Goal: Task Accomplishment & Management: Complete application form

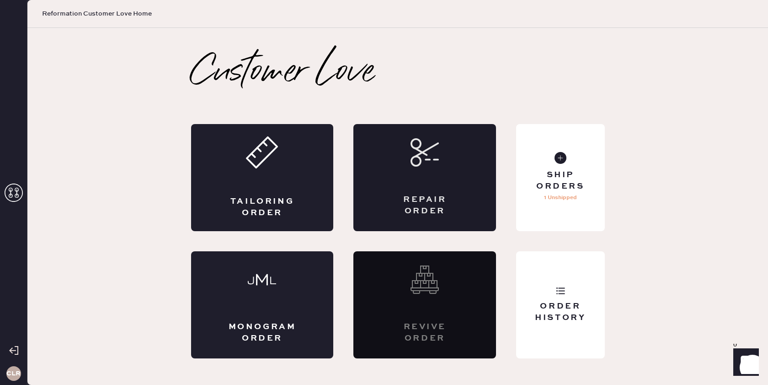
click at [430, 182] on div "Repair Order" at bounding box center [424, 177] width 143 height 107
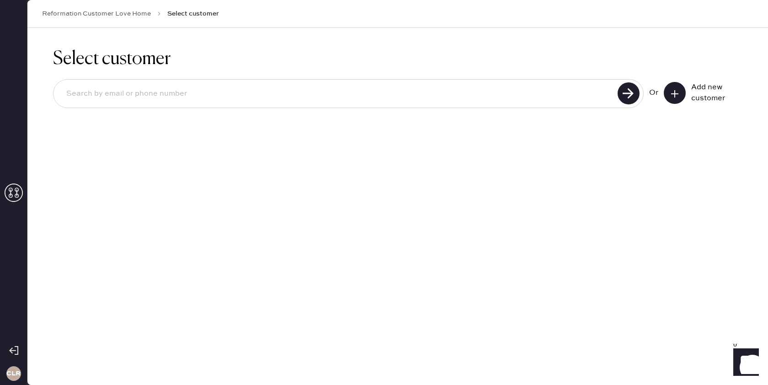
click at [281, 94] on input at bounding box center [337, 93] width 556 height 21
paste input "[EMAIL_ADDRESS][DOMAIN_NAME]"
type input "[EMAIL_ADDRESS][DOMAIN_NAME]"
click at [624, 93] on use at bounding box center [629, 93] width 22 height 22
click at [676, 93] on use at bounding box center [674, 93] width 7 height 7
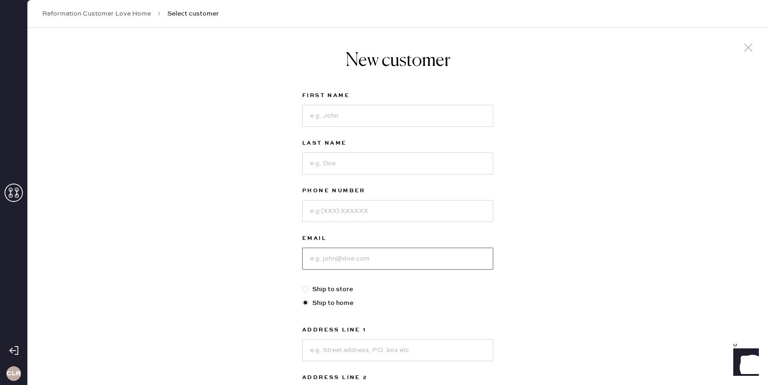
click at [364, 267] on input at bounding box center [397, 258] width 191 height 22
paste input "[EMAIL_ADDRESS][DOMAIN_NAME]"
type input "[EMAIL_ADDRESS][DOMAIN_NAME]"
click at [347, 114] on input at bounding box center [397, 116] width 191 height 22
paste input "[PERSON_NAME]"
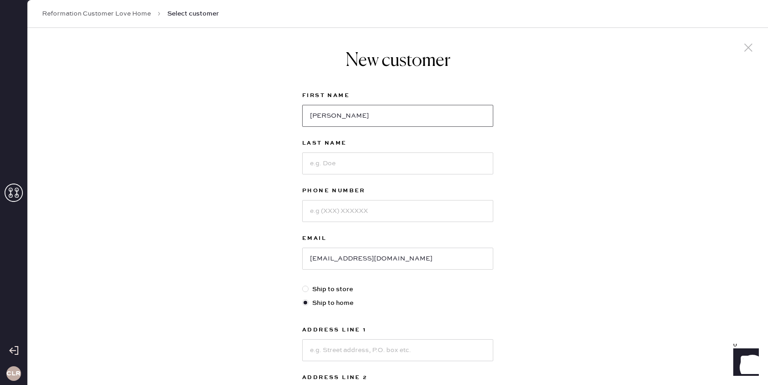
click at [314, 118] on input "[PERSON_NAME]" at bounding box center [397, 116] width 191 height 22
click at [357, 115] on input "[PERSON_NAME]" at bounding box center [397, 116] width 191 height 22
type input "Camryn"
click at [346, 158] on input at bounding box center [397, 163] width 191 height 22
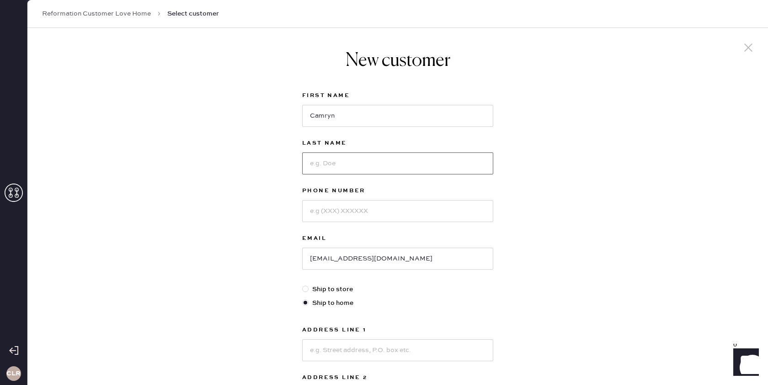
paste input "Flessel"
type input "Flessel"
click at [367, 213] on input at bounding box center [397, 211] width 191 height 22
paste input "[PHONE_NUMBER]"
click at [313, 214] on input "[PHONE_NUMBER]" at bounding box center [397, 211] width 191 height 22
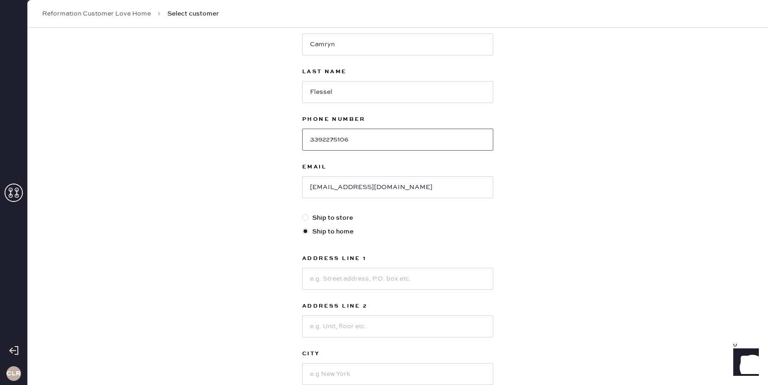
scroll to position [94, 0]
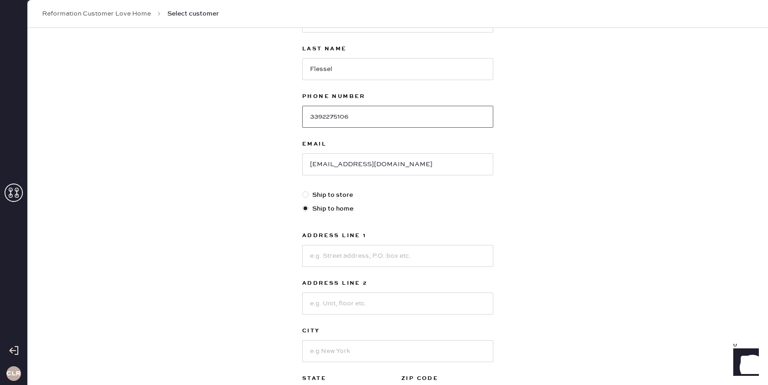
type input "3392275106"
click at [343, 256] on input at bounding box center [397, 256] width 191 height 22
paste input "[STREET_ADDRESS]"
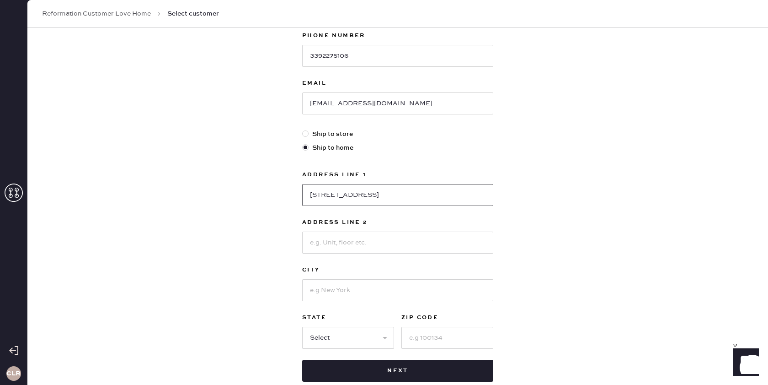
scroll to position [161, 0]
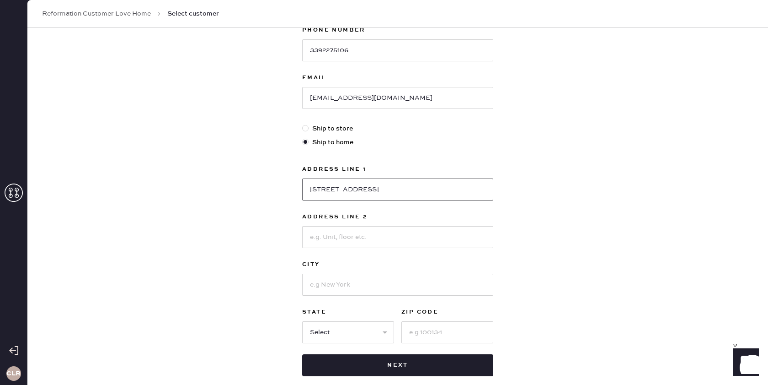
type input "[STREET_ADDRESS]"
click at [385, 288] on input at bounding box center [397, 284] width 191 height 22
type input "Orange"
click at [352, 331] on select "Select AK AL AR AZ CA CO CT [GEOGRAPHIC_DATA] DE FL [GEOGRAPHIC_DATA] HI [GEOGR…" at bounding box center [348, 332] width 92 height 22
select select "CA"
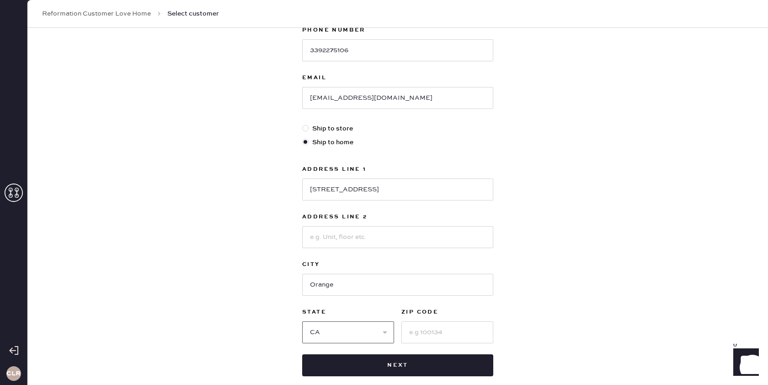
click at [302, 321] on select "Select AK AL AR AZ CA CO CT [GEOGRAPHIC_DATA] DE FL [GEOGRAPHIC_DATA] HI [GEOGR…" at bounding box center [348, 332] width 92 height 22
click at [439, 337] on input at bounding box center [447, 332] width 92 height 22
paste input "92867"
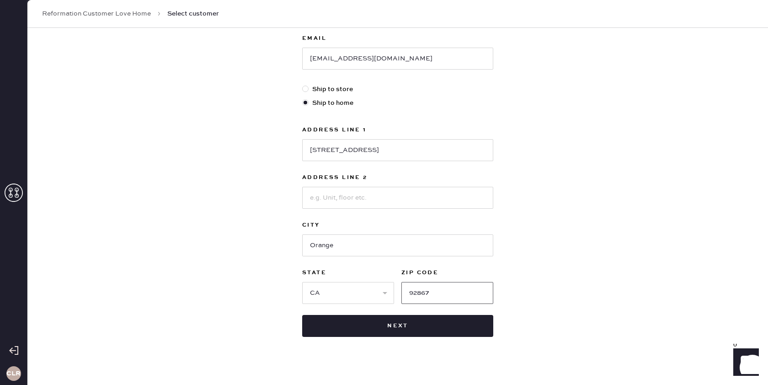
scroll to position [210, 0]
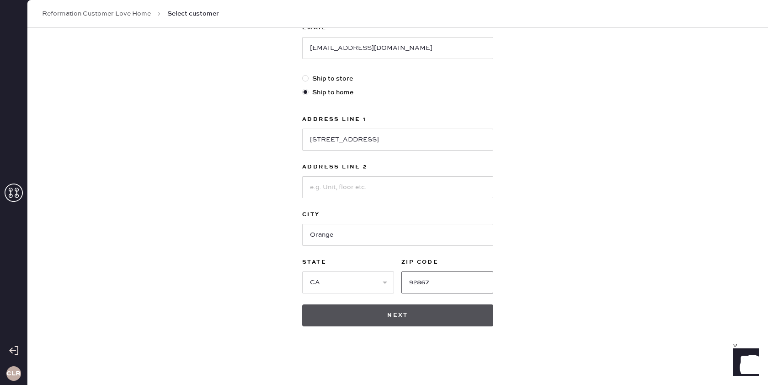
type input "92867"
click at [399, 317] on button "Next" at bounding box center [397, 315] width 191 height 22
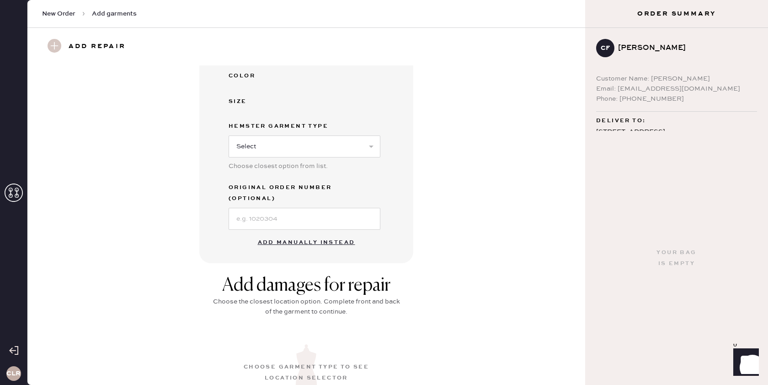
click at [313, 233] on button "Add manually instead" at bounding box center [306, 242] width 108 height 18
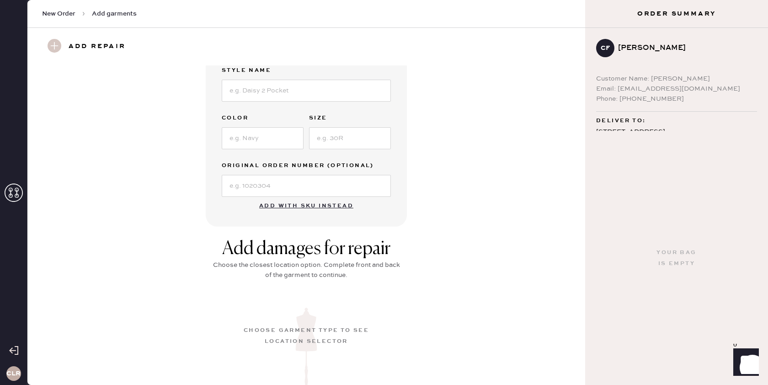
scroll to position [156, 0]
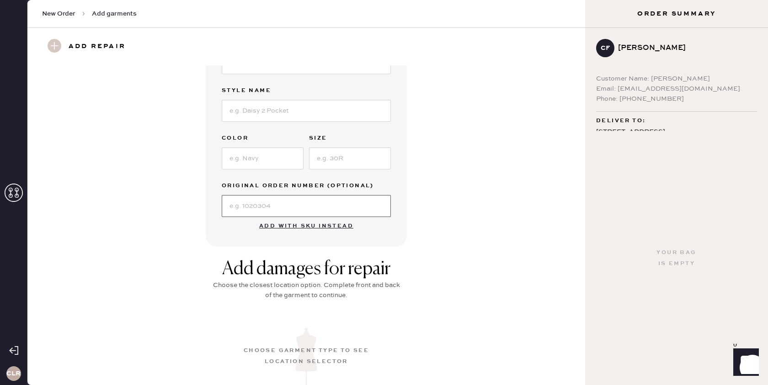
click at [274, 206] on input at bounding box center [306, 206] width 169 height 22
paste input "S25913358"
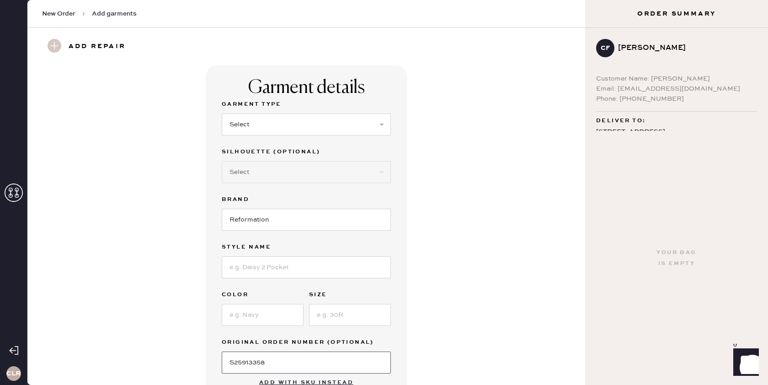
type input "S25913358"
click at [302, 123] on select "Select Basic Skirt Jeans Leggings Pants Shorts Basic Sleeved Dress Basic Sleeve…" at bounding box center [306, 124] width 169 height 22
select select "31"
click at [222, 113] on select "Select Basic Skirt Jeans Leggings Pants Shorts Basic Sleeved Dress Basic Sleeve…" at bounding box center [306, 124] width 169 height 22
click at [284, 173] on select "Select Other" at bounding box center [306, 172] width 169 height 22
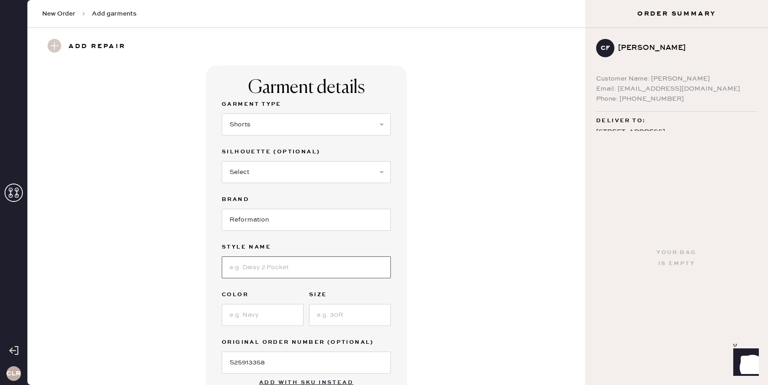
click at [270, 268] on input at bounding box center [306, 267] width 169 height 22
paste input "June Low Rise Linen Short"
type input "June Low Rise Linen Short"
click at [260, 317] on input at bounding box center [263, 315] width 82 height 22
type input "White"
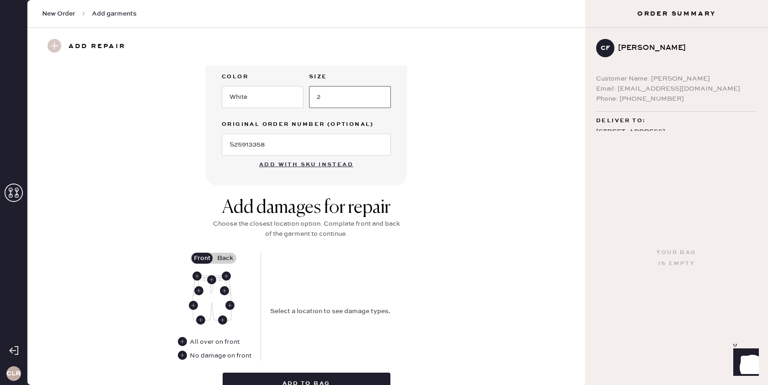
scroll to position [244, 0]
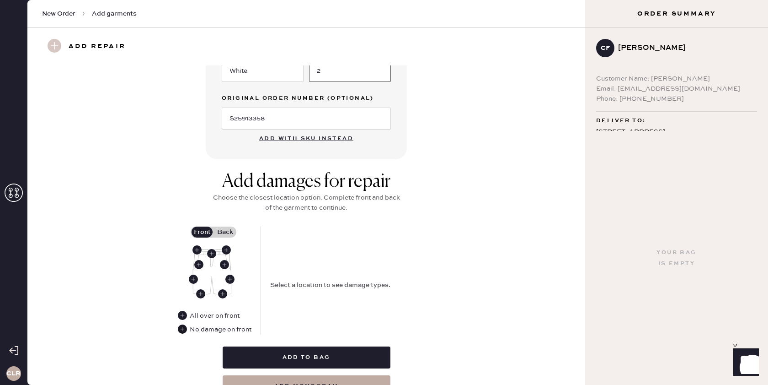
type input "2"
click at [184, 329] on use at bounding box center [182, 328] width 9 height 9
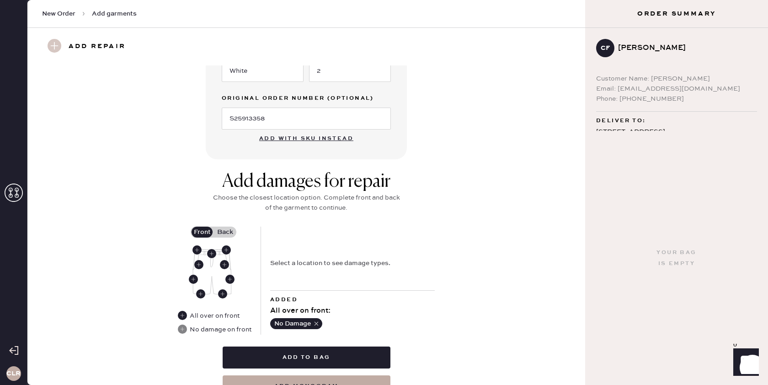
click at [226, 236] on label "Back" at bounding box center [225, 231] width 23 height 11
click at [225, 232] on input "Back" at bounding box center [225, 232] width 0 height 0
click at [211, 257] on use at bounding box center [211, 253] width 9 height 9
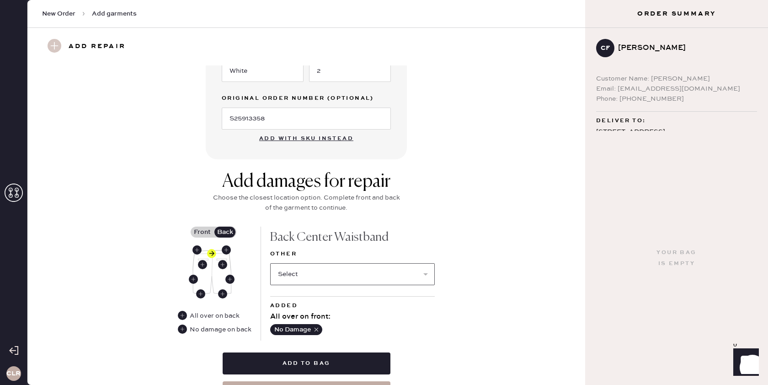
click at [290, 278] on select "Select Broken / Ripped Hem Broken Beads Broken Belt Loop Broken Button Broken E…" at bounding box center [352, 274] width 165 height 22
select select "1322"
click at [270, 263] on select "Select Broken / Ripped Hem Broken Beads Broken Belt Loop Broken Button Broken E…" at bounding box center [352, 274] width 165 height 22
select select
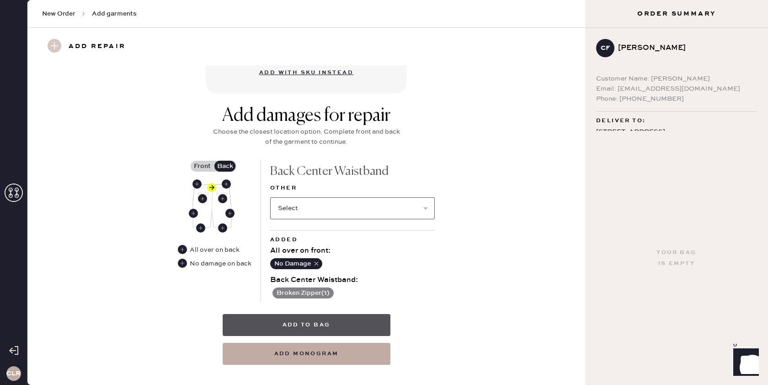
scroll to position [316, 0]
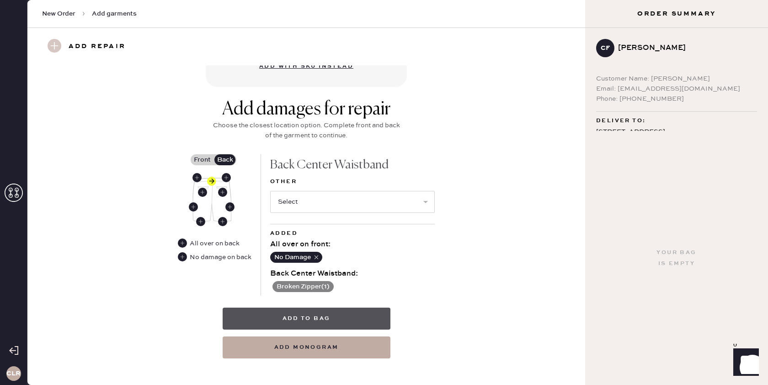
click at [322, 316] on button "Add to bag" at bounding box center [307, 318] width 168 height 22
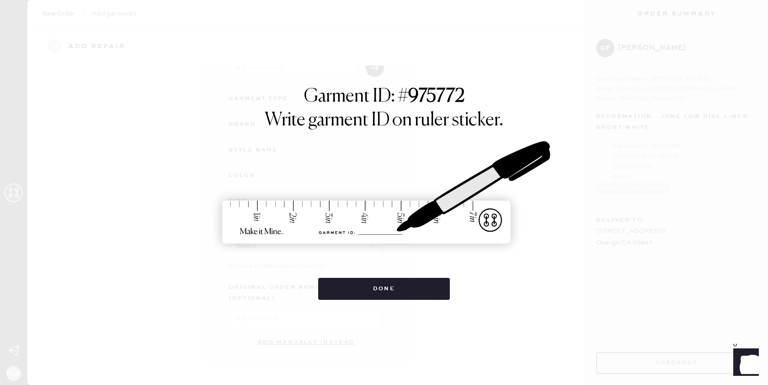
scroll to position [65, 0]
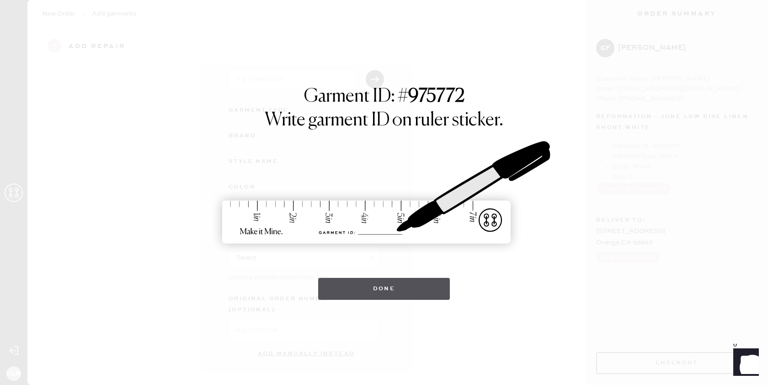
click at [385, 288] on button "Done" at bounding box center [384, 289] width 132 height 22
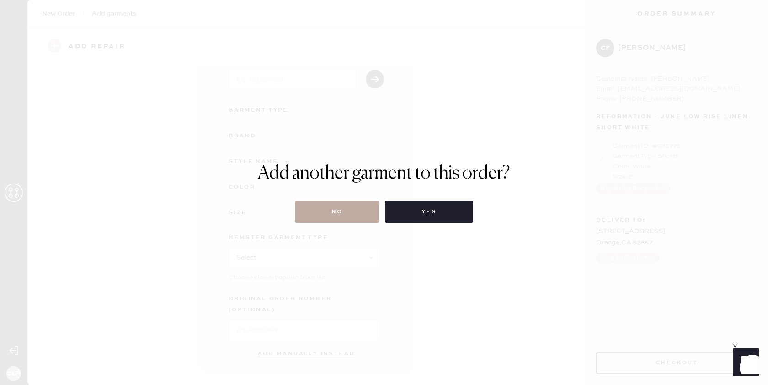
click at [347, 220] on button "No" at bounding box center [337, 212] width 85 height 22
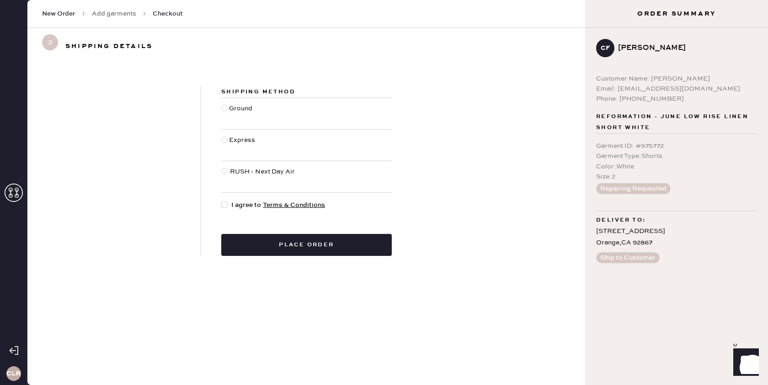
click at [226, 204] on div at bounding box center [224, 204] width 6 height 6
click at [222, 200] on input "I agree to Terms & Conditions" at bounding box center [221, 200] width 0 height 0
checkbox input "true"
click at [269, 241] on button "Place order" at bounding box center [306, 245] width 171 height 22
click at [225, 111] on div at bounding box center [225, 113] width 8 height 20
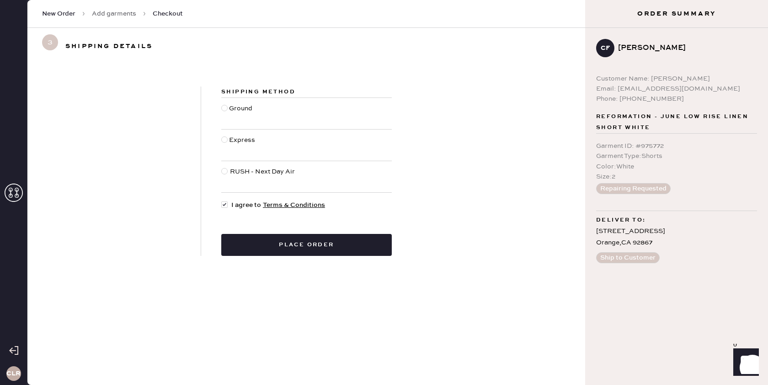
click at [222, 104] on input "Ground" at bounding box center [221, 103] width 0 height 0
radio input "true"
click at [296, 238] on button "Place order" at bounding box center [306, 245] width 171 height 22
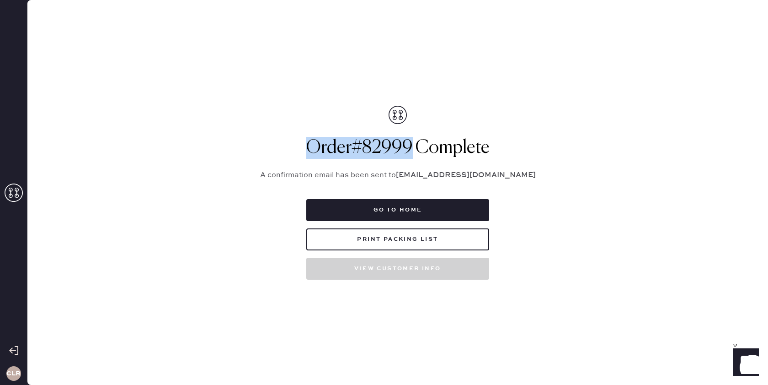
drag, startPoint x: 413, startPoint y: 150, endPoint x: 310, endPoint y: 153, distance: 103.8
click at [310, 153] on h1 "Order # 82999 Complete" at bounding box center [397, 148] width 297 height 22
copy h1 "Order # 82999"
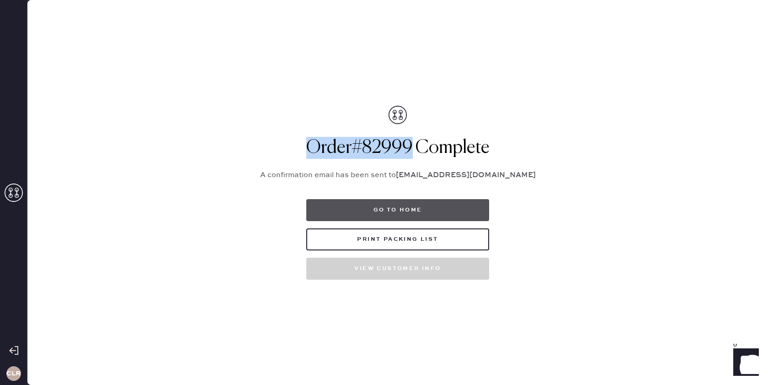
click at [391, 219] on button "Go to home" at bounding box center [397, 210] width 183 height 22
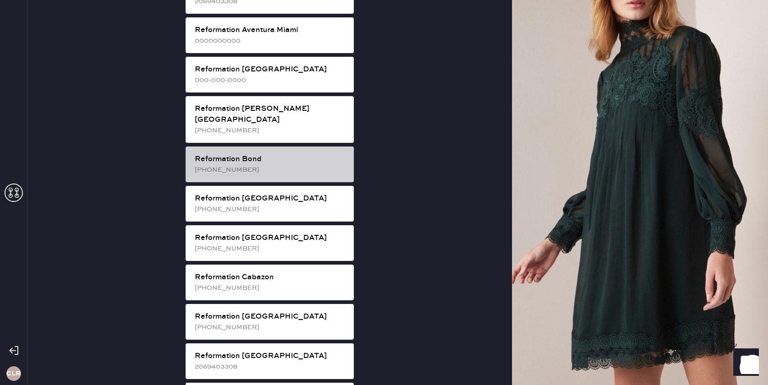
scroll to position [173, 0]
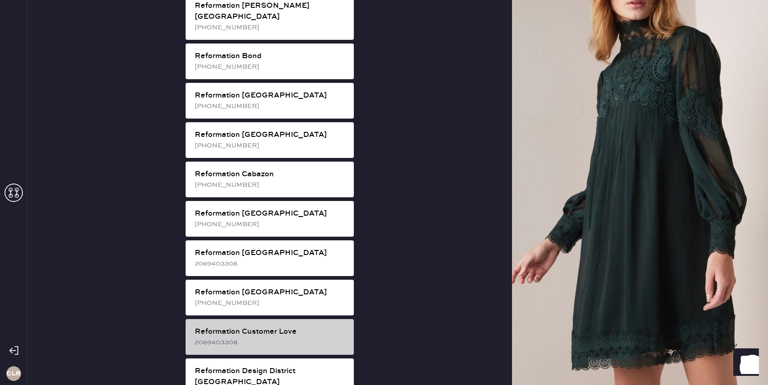
click at [291, 326] on div "Reformation Customer Love" at bounding box center [271, 331] width 152 height 11
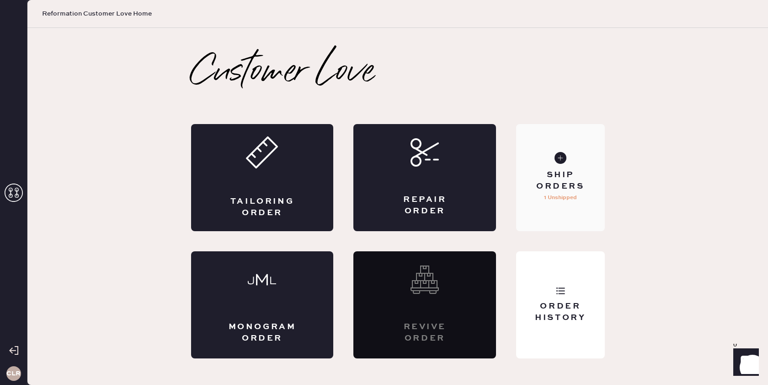
click at [565, 209] on div "Ship Orders 1 Unshipped" at bounding box center [560, 177] width 88 height 107
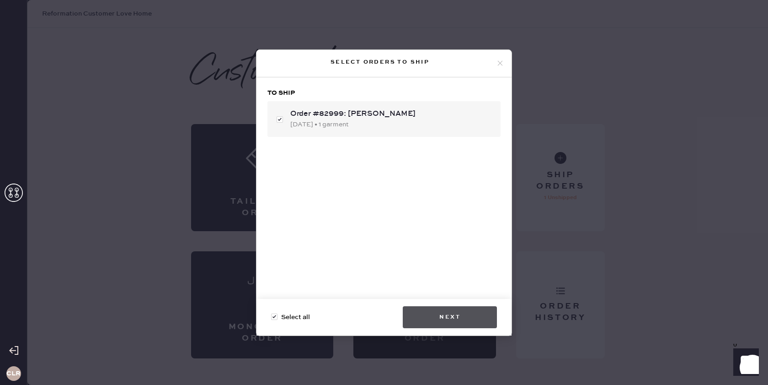
click at [455, 313] on button "Next" at bounding box center [450, 317] width 94 height 22
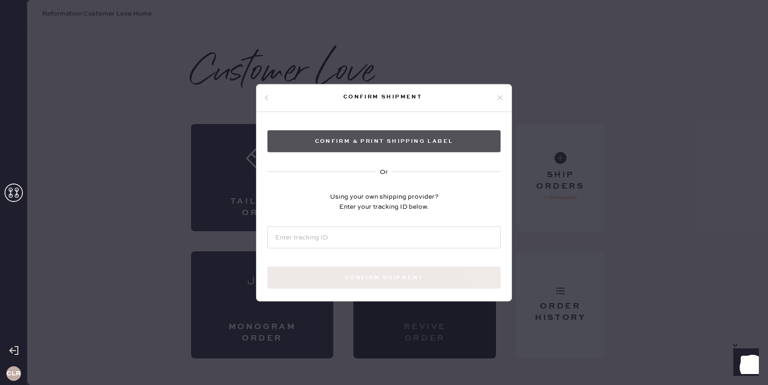
click at [417, 142] on button "Confirm & Print shipping label" at bounding box center [384, 141] width 233 height 22
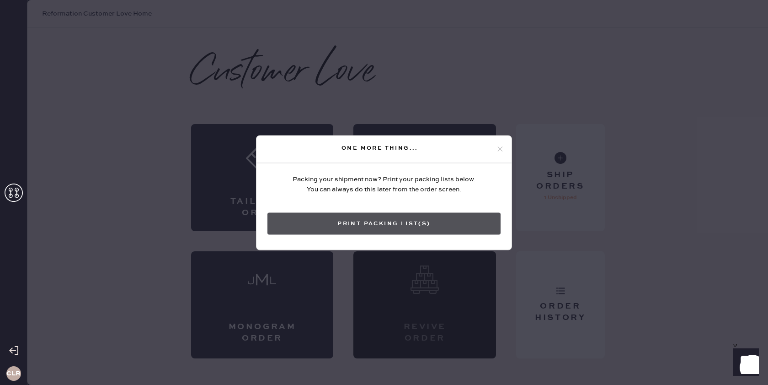
click at [373, 217] on button "Print Packing List(s)" at bounding box center [384, 223] width 233 height 22
